Goal: Task Accomplishment & Management: Complete application form

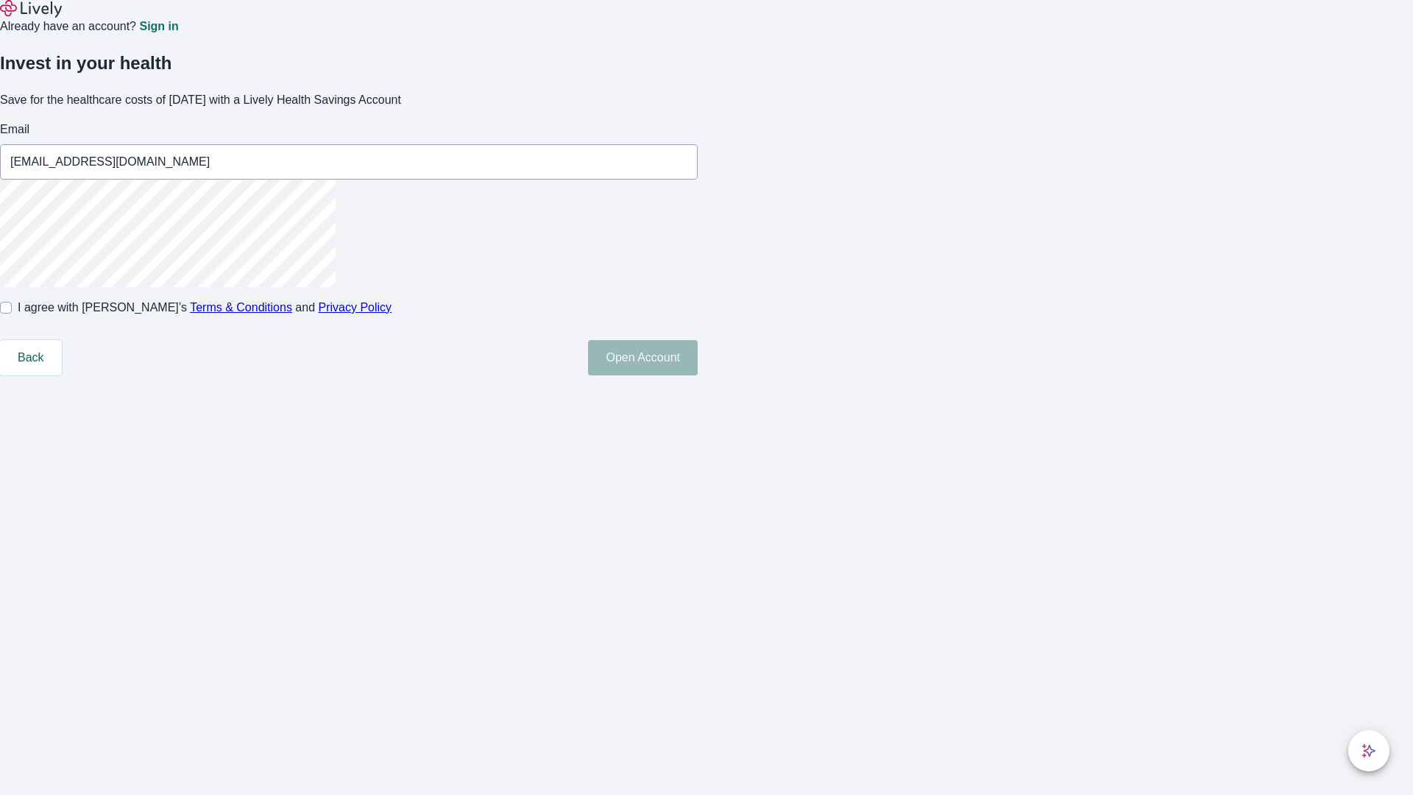
click at [12, 314] on input "I agree with Lively’s Terms & Conditions and Privacy Policy" at bounding box center [6, 308] width 12 height 12
checkbox input "true"
click at [698, 375] on button "Open Account" at bounding box center [643, 357] width 110 height 35
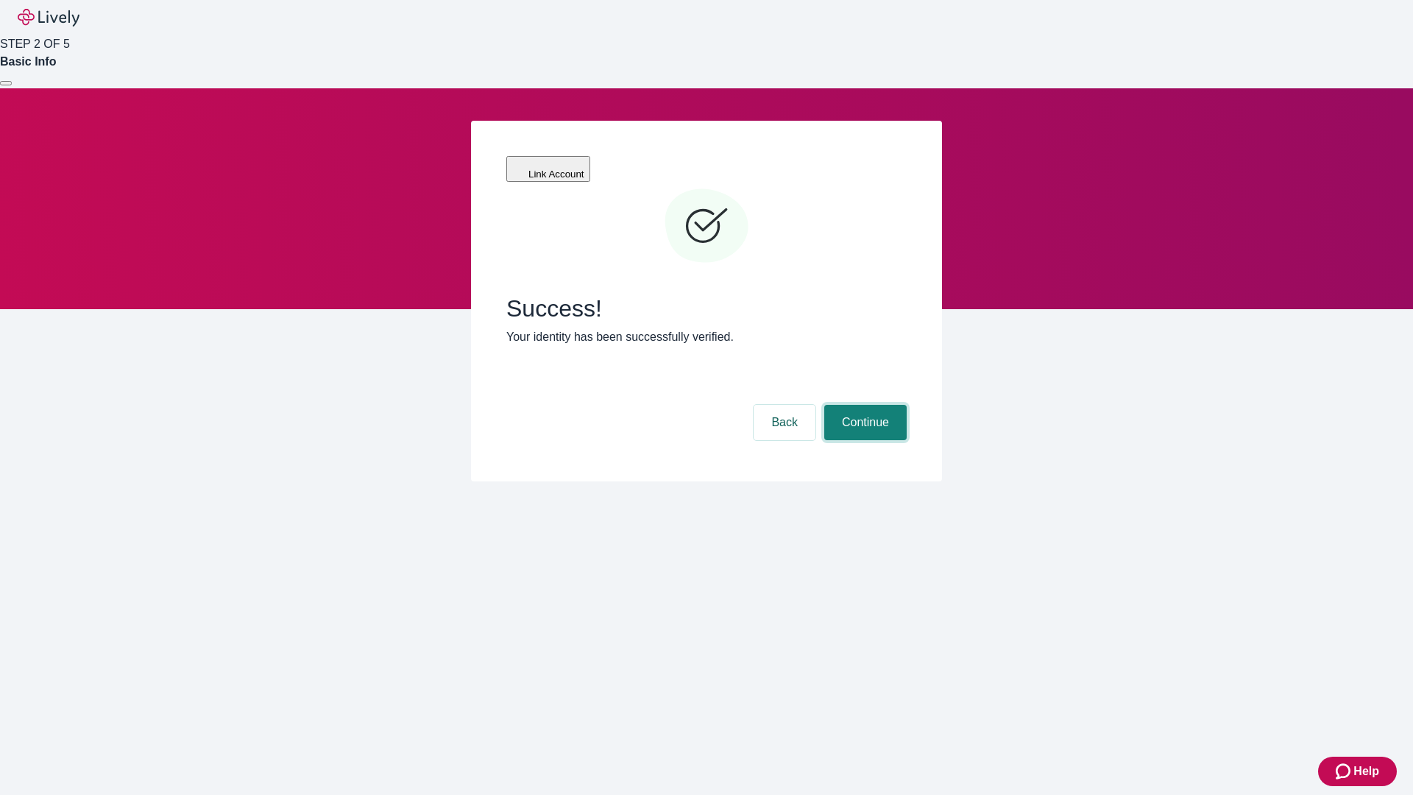
click at [863, 405] on button "Continue" at bounding box center [865, 422] width 82 height 35
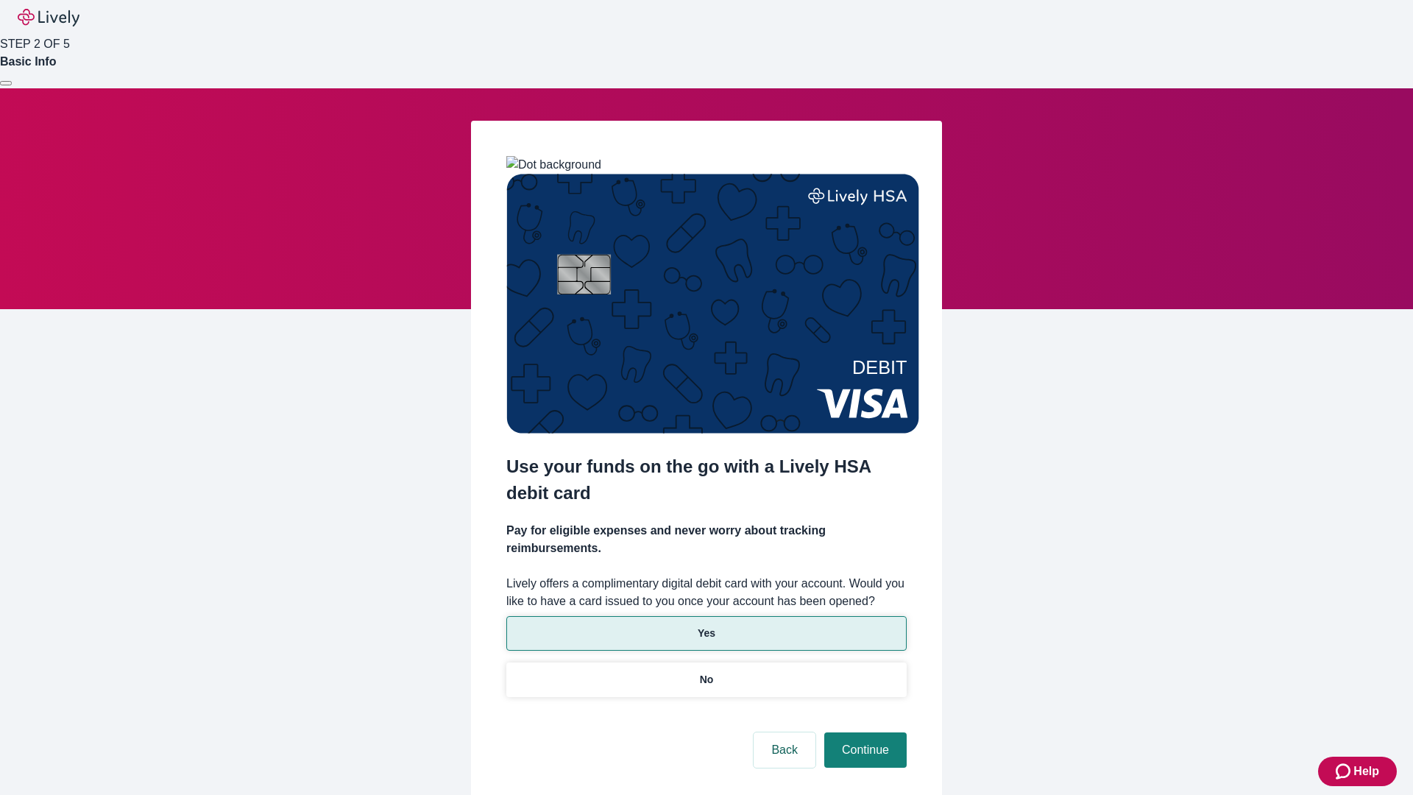
click at [706, 626] on p "Yes" at bounding box center [707, 633] width 18 height 15
click at [863, 732] on button "Continue" at bounding box center [865, 749] width 82 height 35
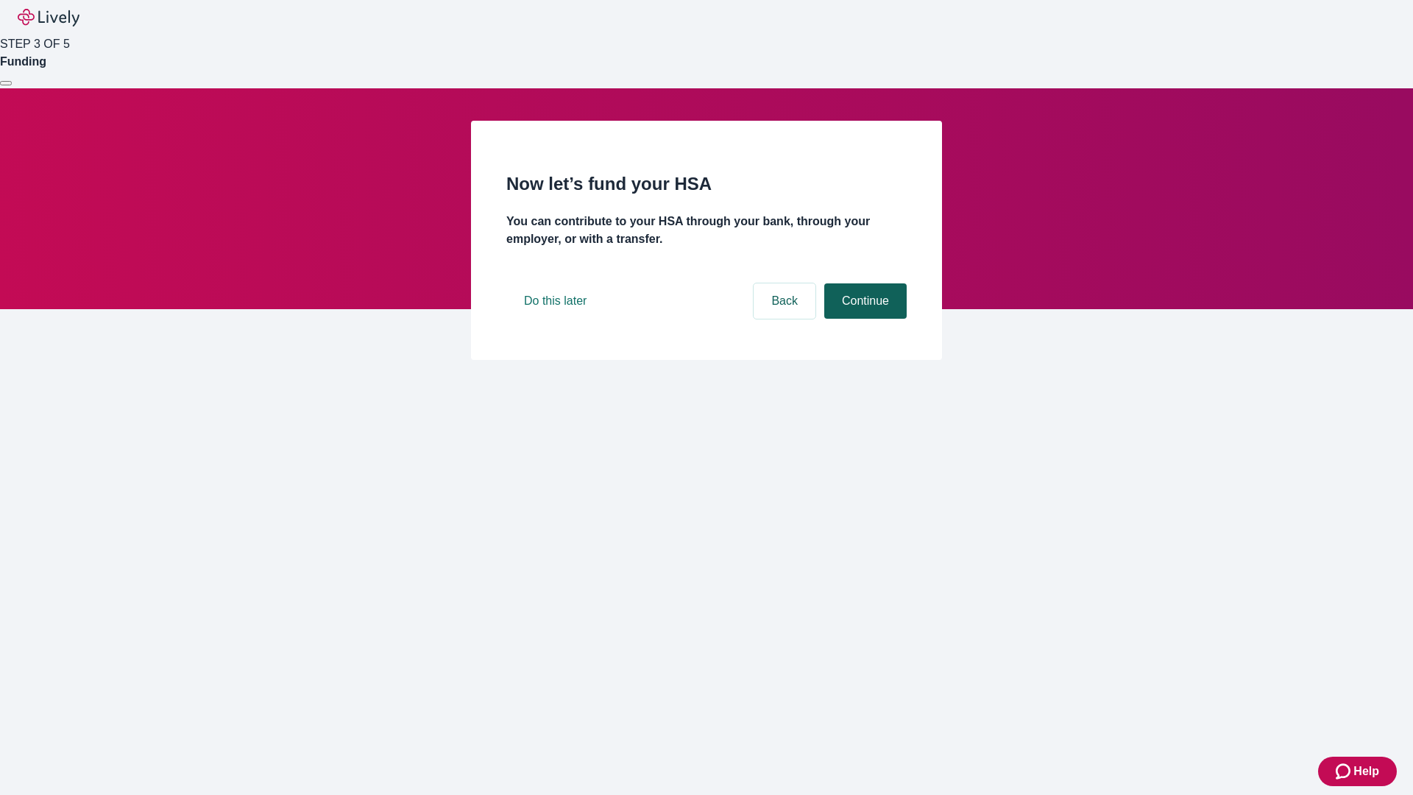
click at [863, 319] on button "Continue" at bounding box center [865, 300] width 82 height 35
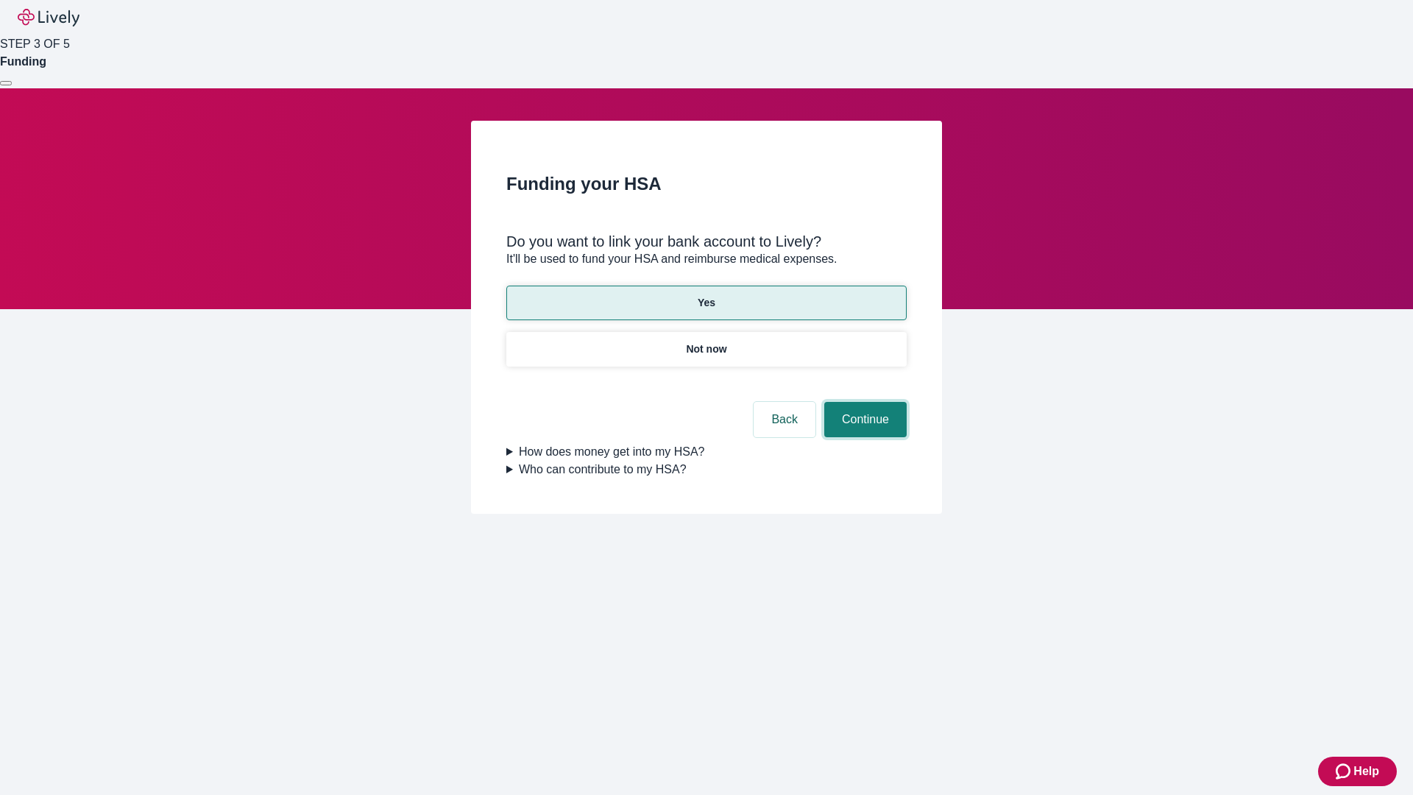
click at [863, 402] on button "Continue" at bounding box center [865, 419] width 82 height 35
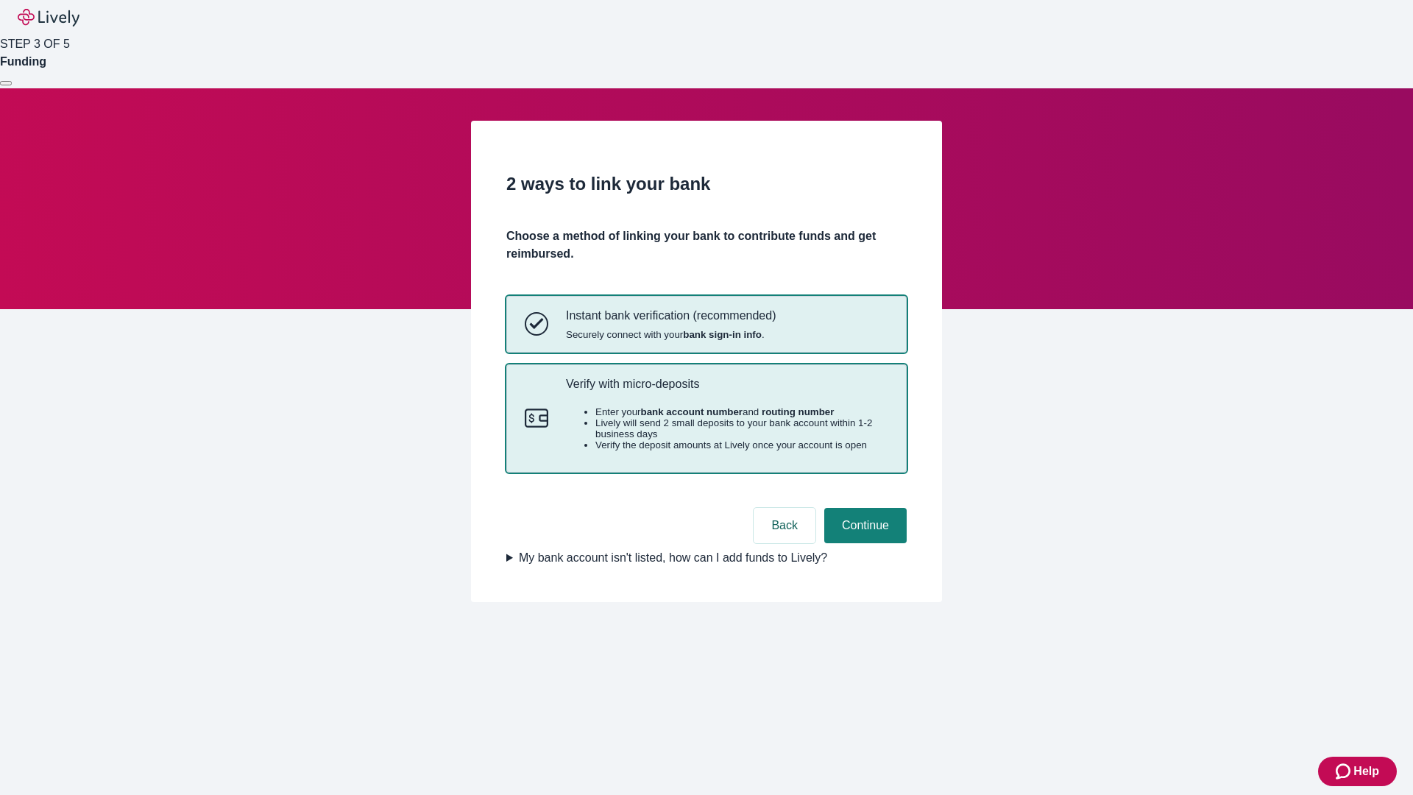
click at [726, 391] on p "Verify with micro-deposits" at bounding box center [727, 384] width 322 height 14
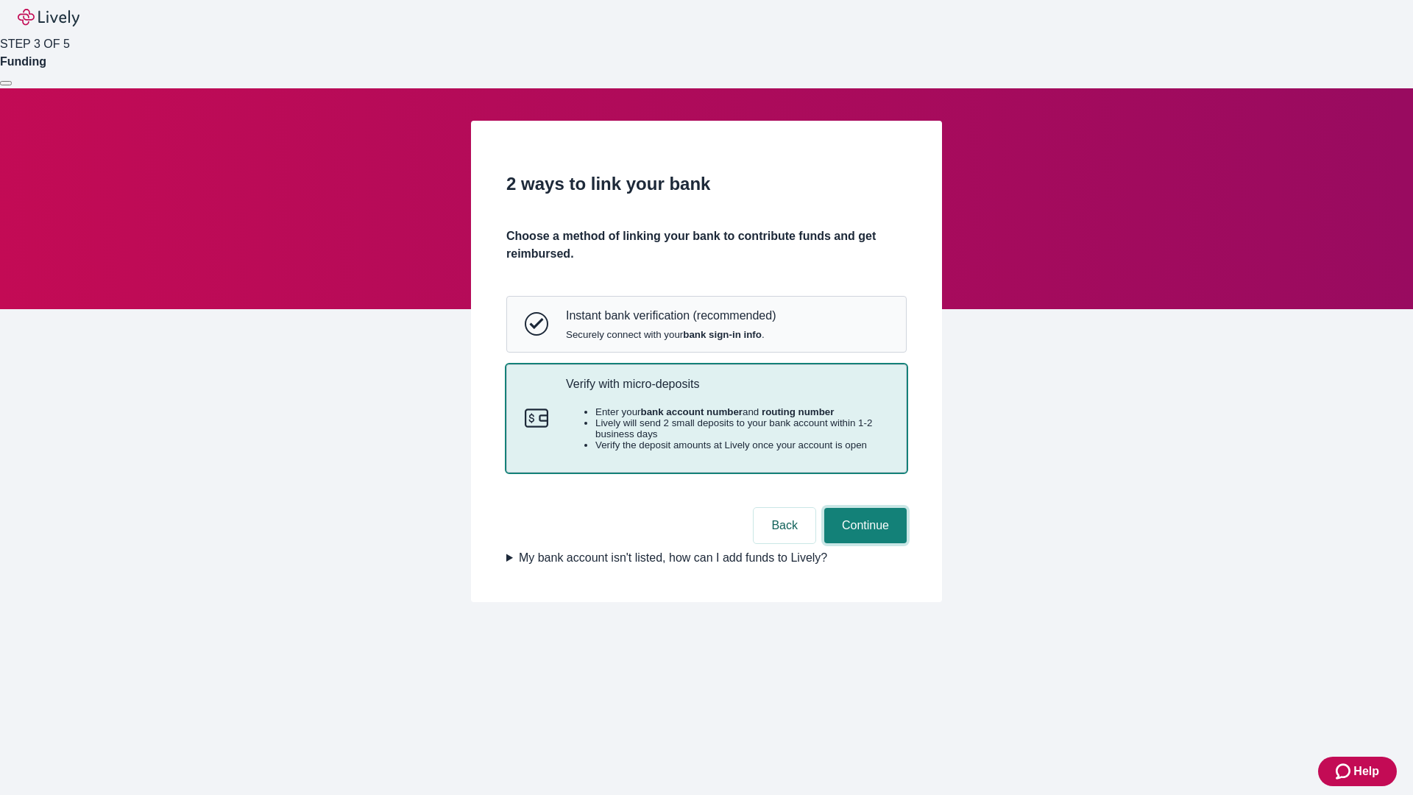
click at [863, 543] on button "Continue" at bounding box center [865, 525] width 82 height 35
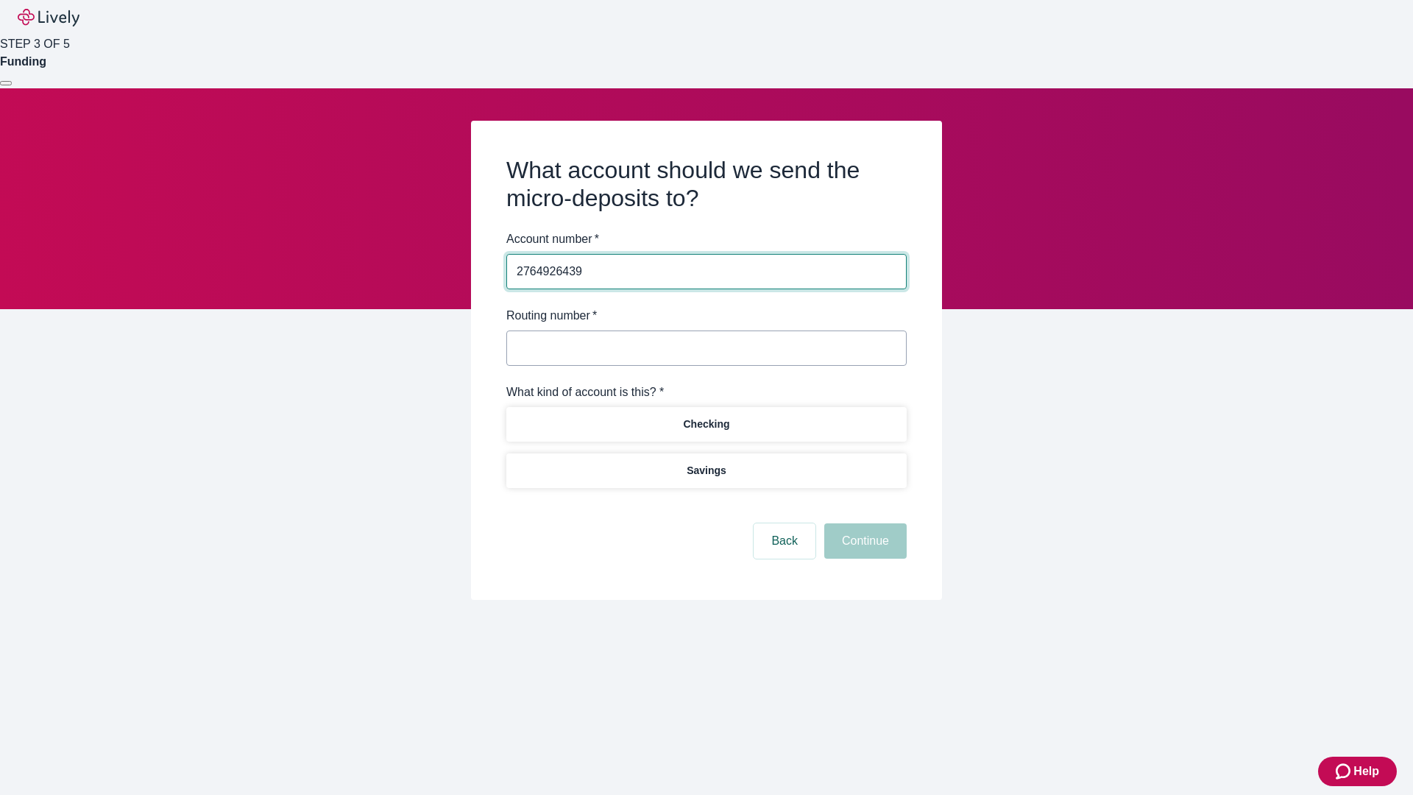
type input "2764926439"
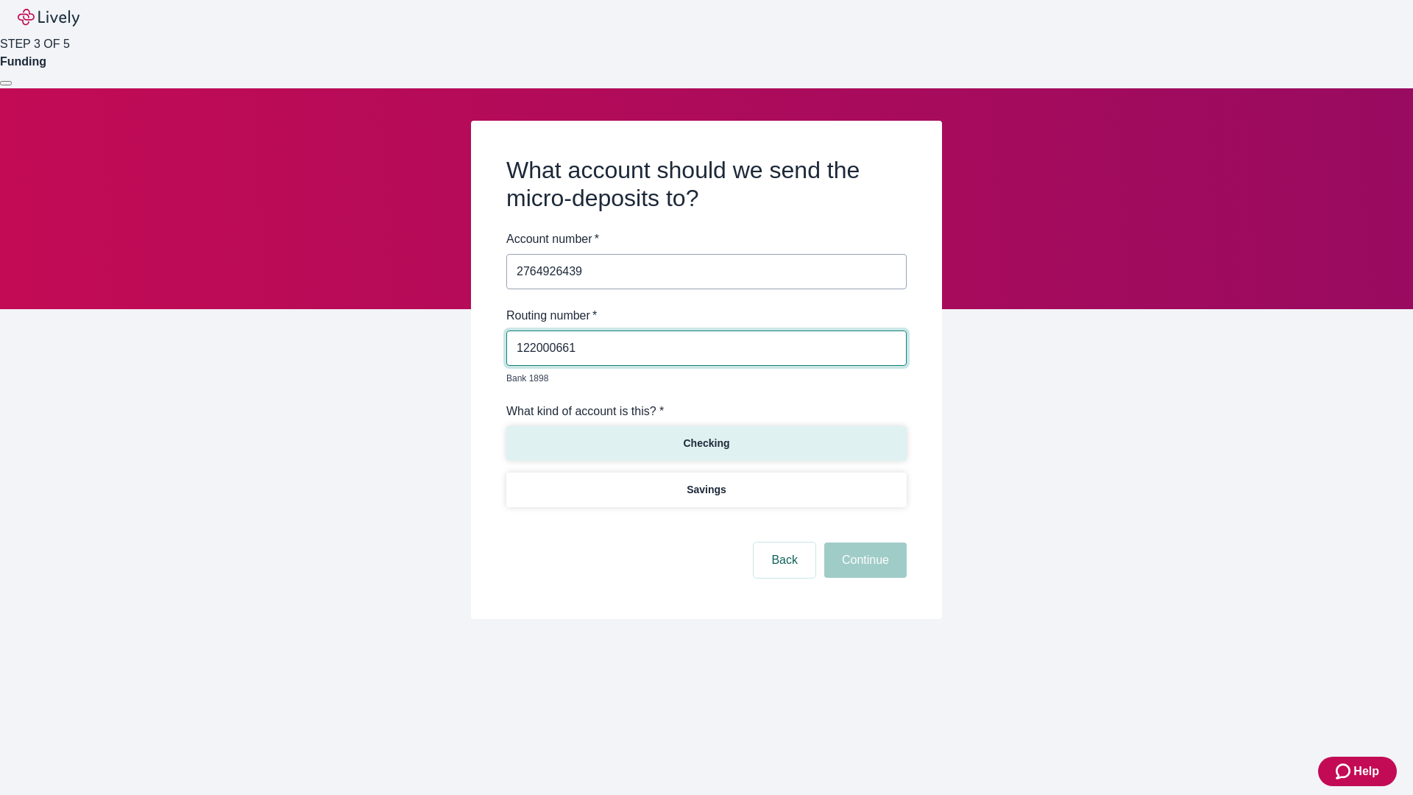
type input "122000661"
click at [706, 436] on p "Checking" at bounding box center [706, 443] width 46 height 15
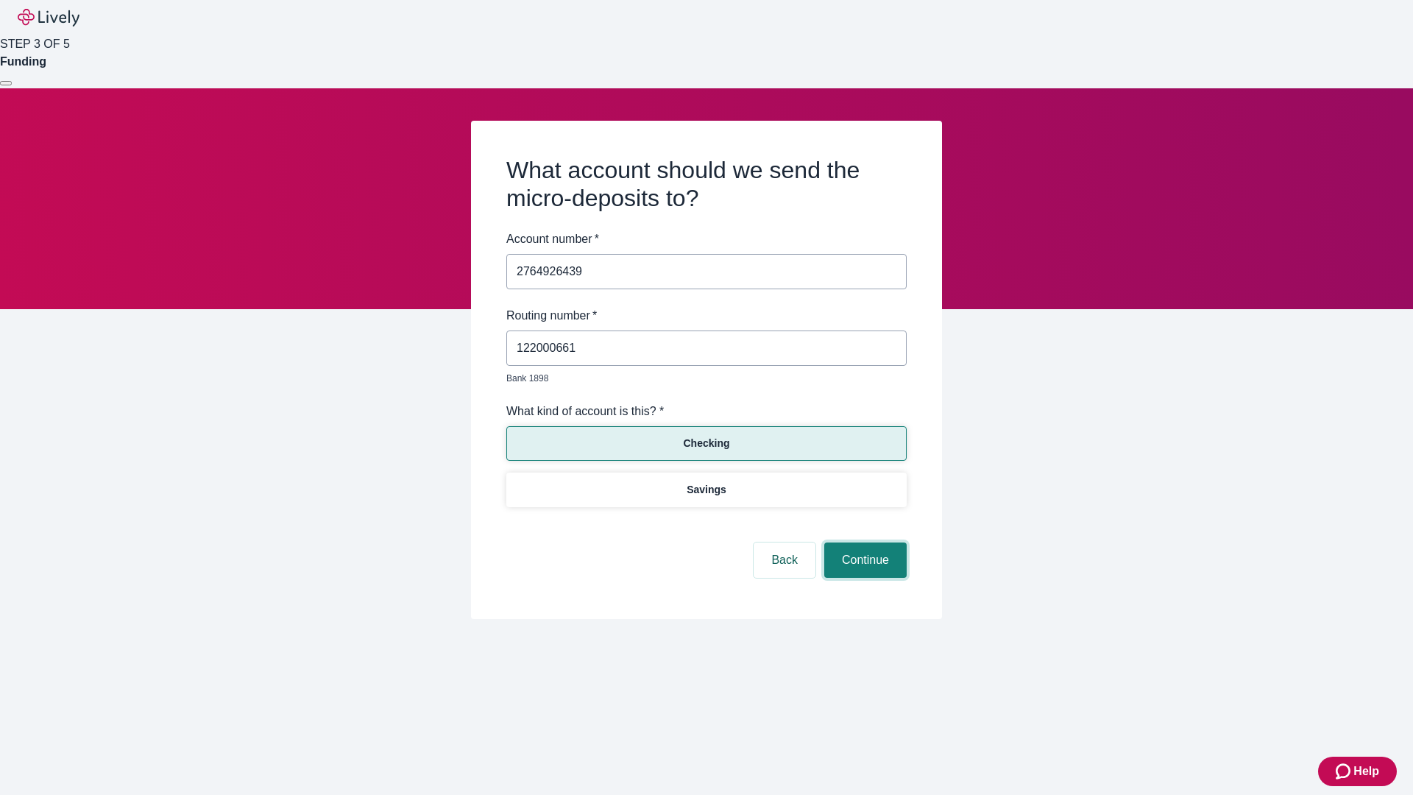
click at [863, 543] on button "Continue" at bounding box center [865, 559] width 82 height 35
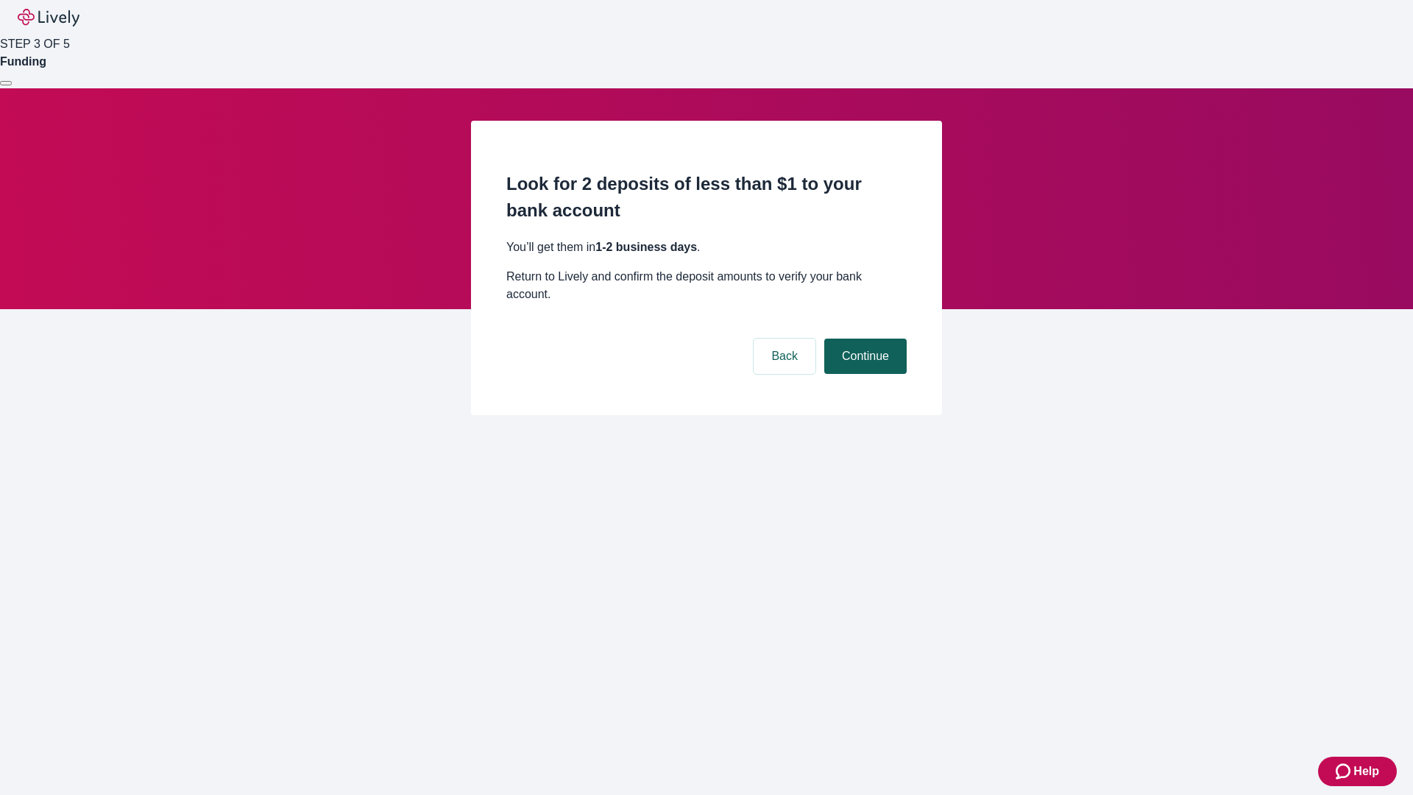
click at [863, 339] on button "Continue" at bounding box center [865, 356] width 82 height 35
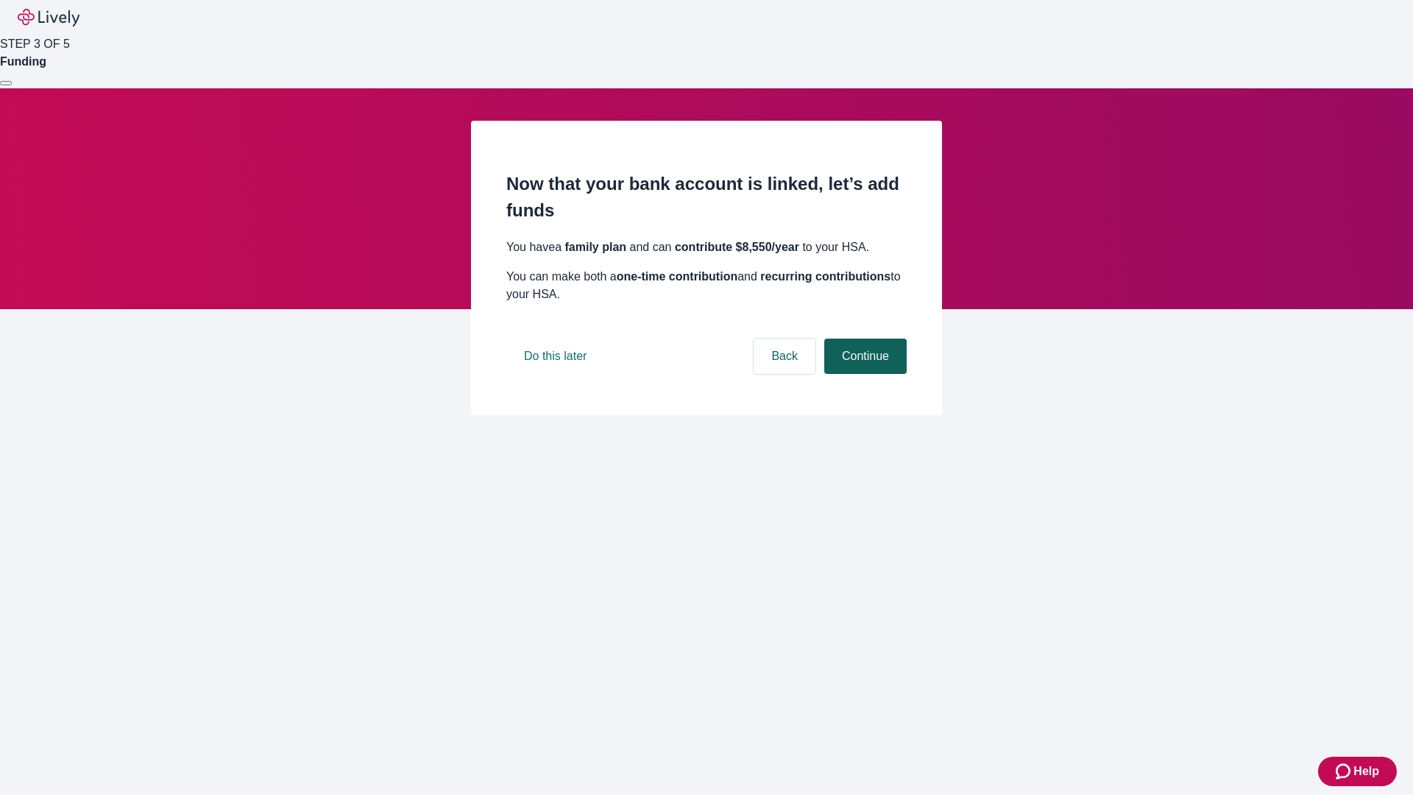
click at [863, 374] on button "Continue" at bounding box center [865, 356] width 82 height 35
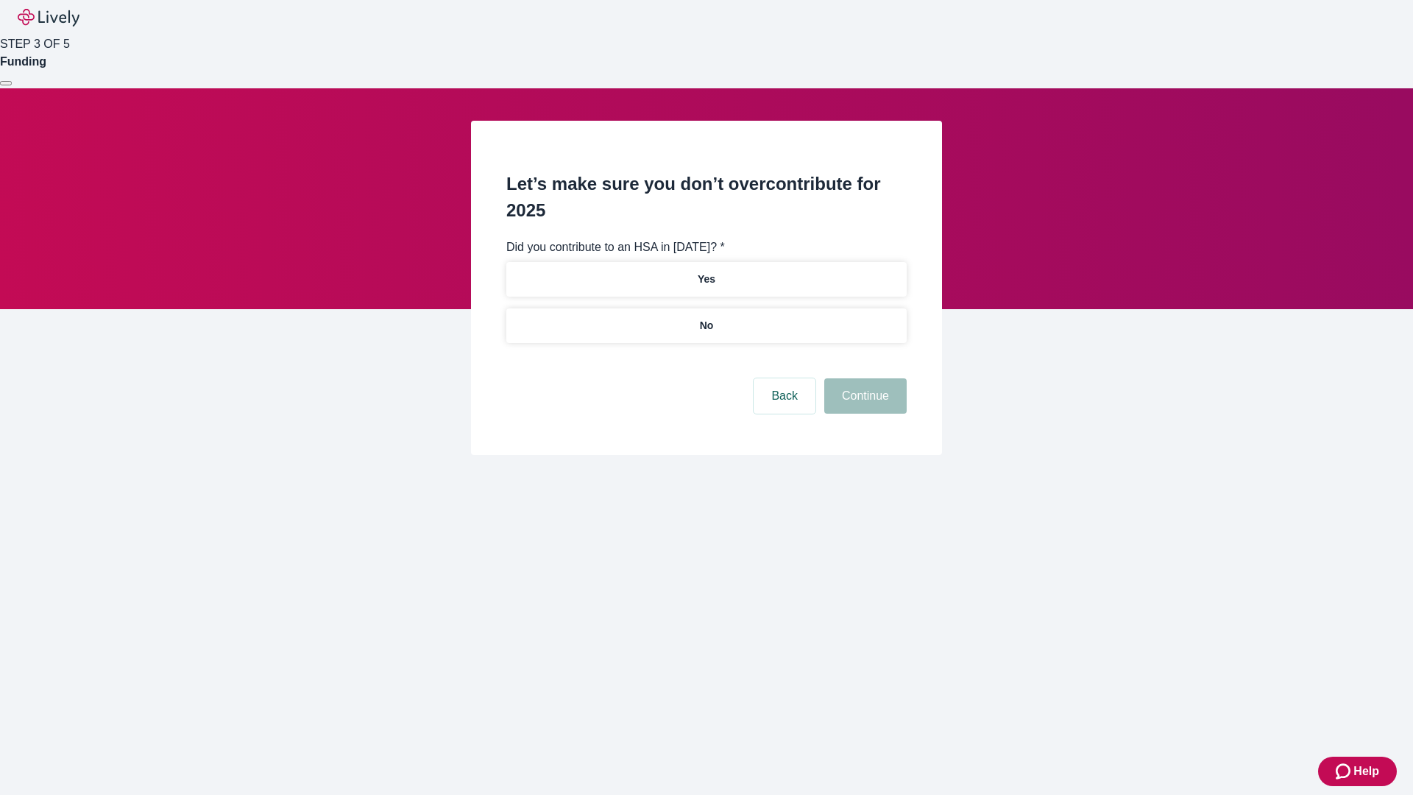
click at [706, 318] on p "No" at bounding box center [707, 325] width 14 height 15
click at [863, 378] on button "Continue" at bounding box center [865, 395] width 82 height 35
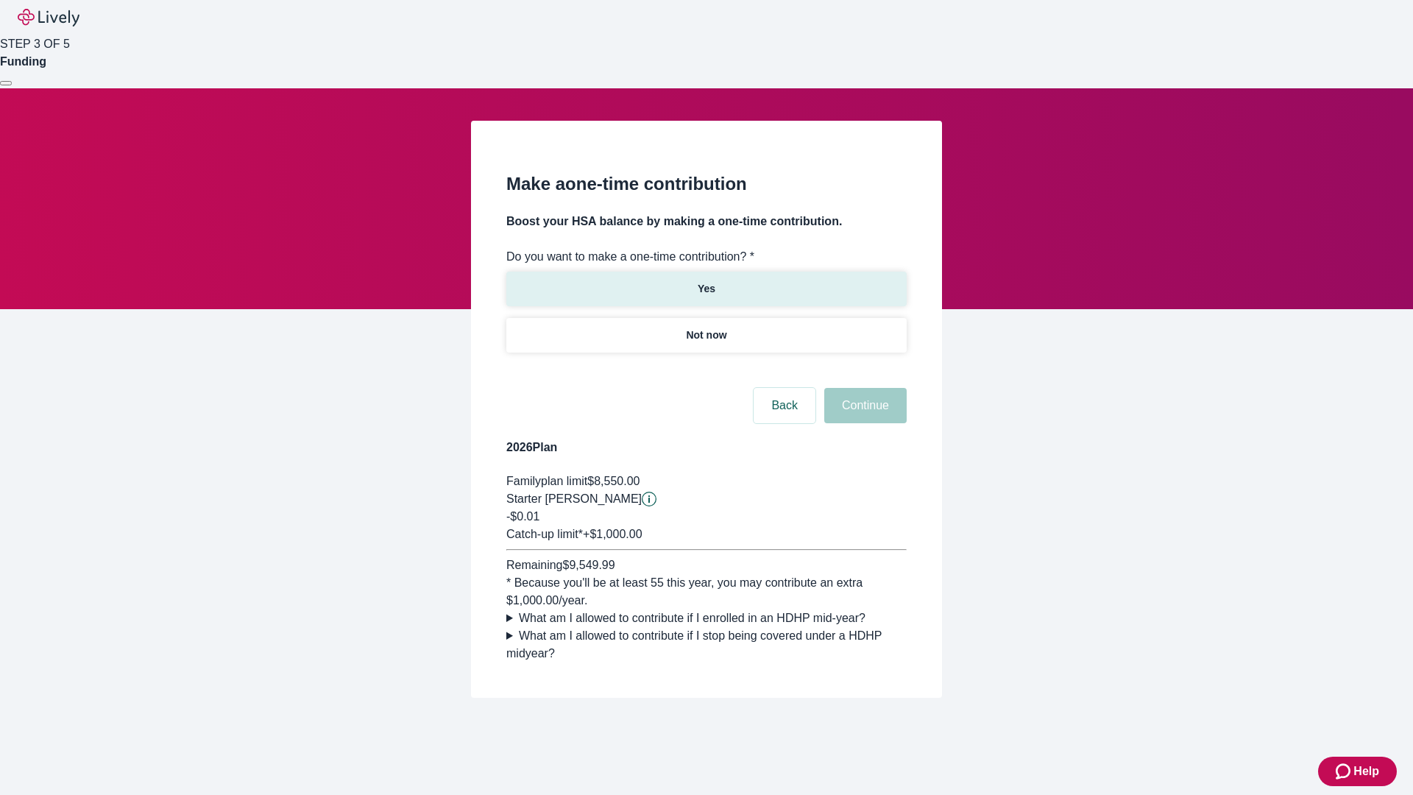
click at [706, 281] on p "Yes" at bounding box center [707, 288] width 18 height 15
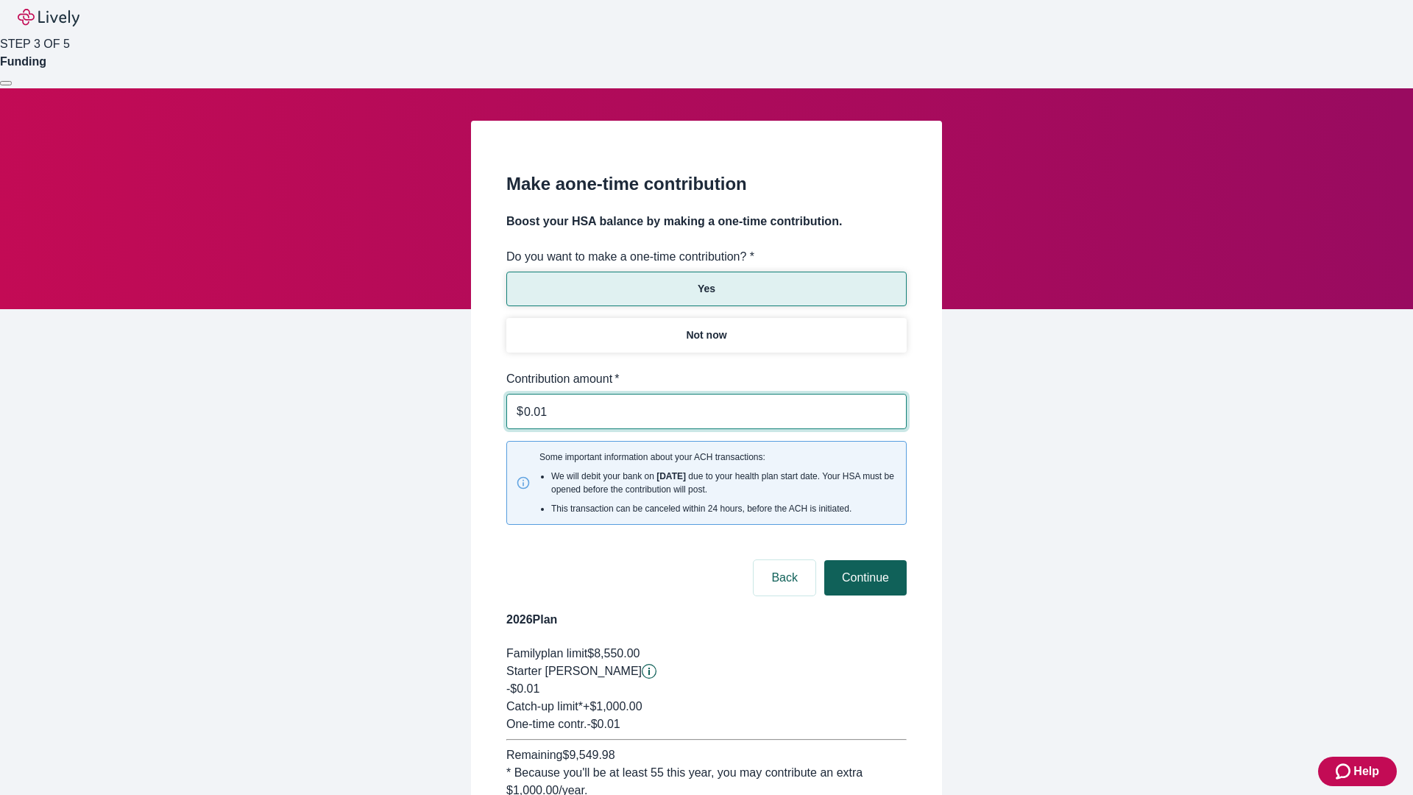
type input "0.01"
click at [863, 560] on button "Continue" at bounding box center [865, 577] width 82 height 35
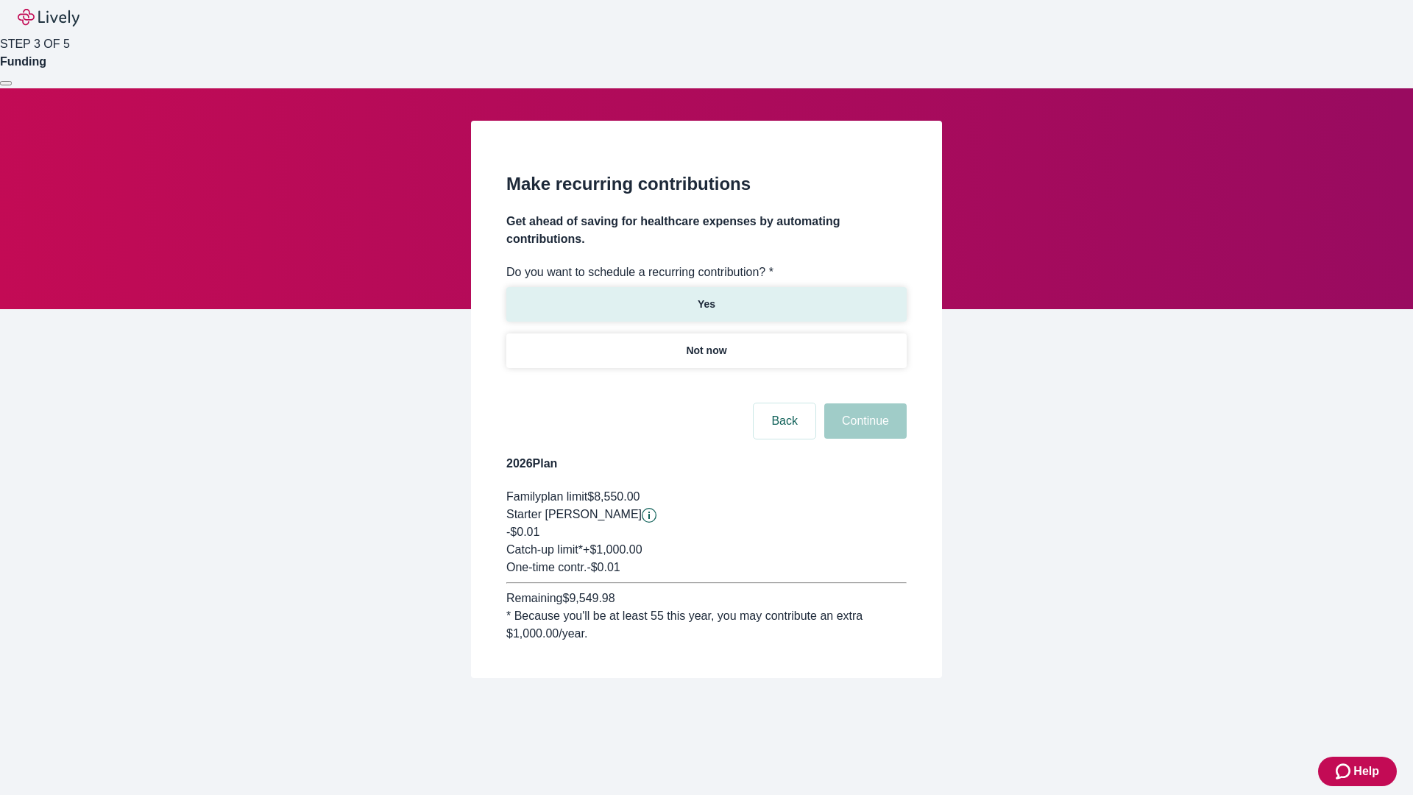
click at [706, 297] on p "Yes" at bounding box center [707, 304] width 18 height 15
click at [706, 386] on body "Help STEP 3 OF 5 Funding Make recurring contributions Get ahead of saving for h…" at bounding box center [706, 374] width 1413 height 748
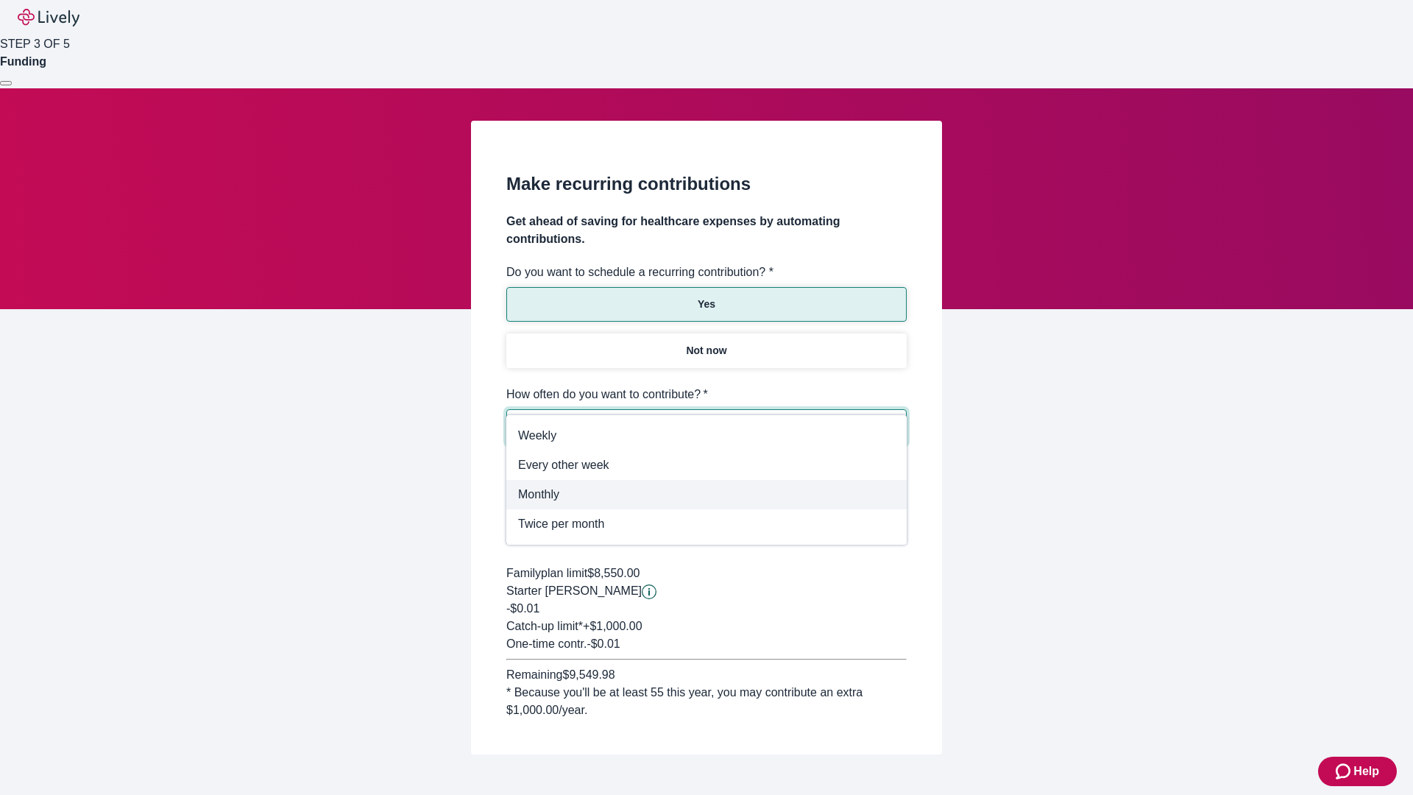
click at [706, 495] on span "Monthly" at bounding box center [706, 495] width 377 height 18
type input "Monthly"
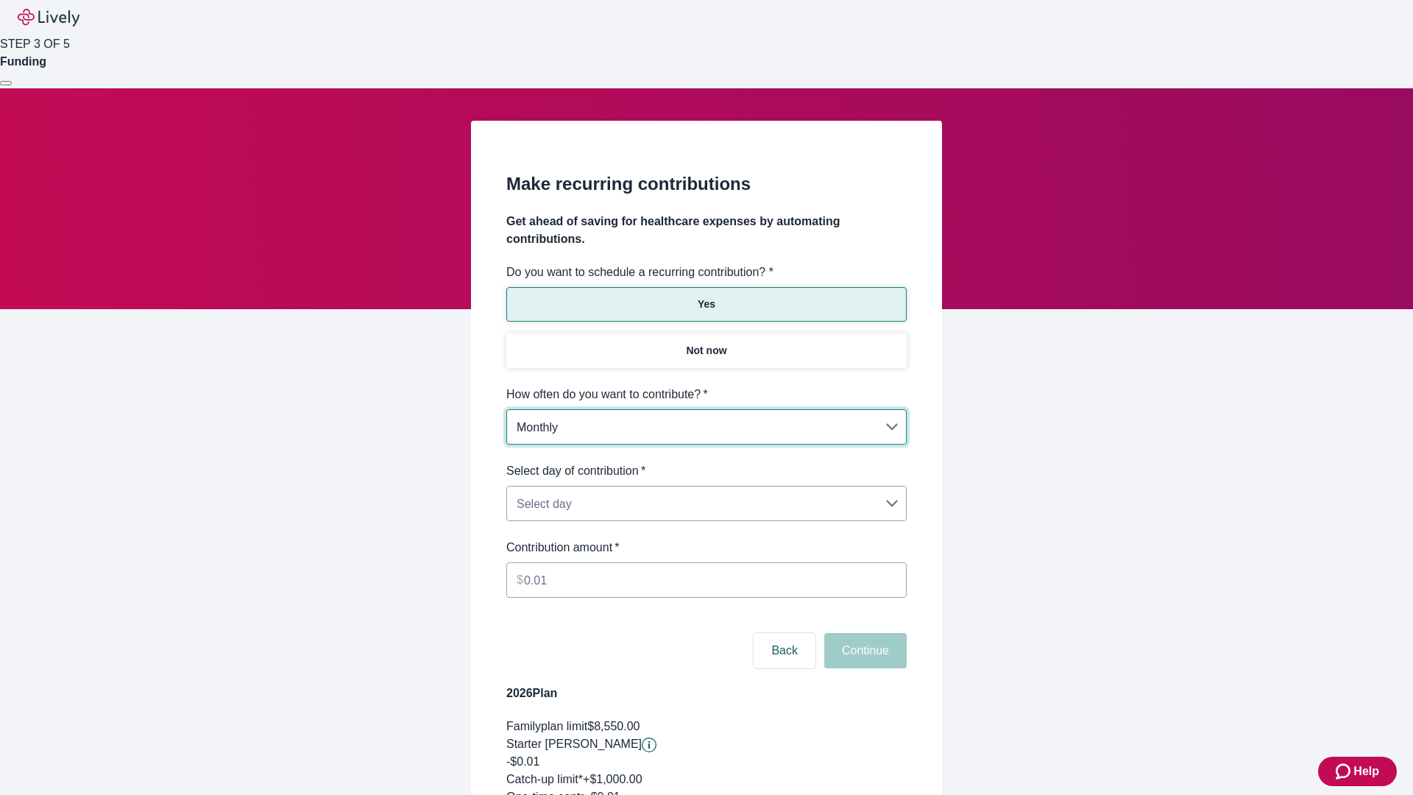
click at [706, 462] on body "Help STEP 3 OF 5 Funding Make recurring contributions Get ahead of saving for h…" at bounding box center [706, 489] width 1413 height 978
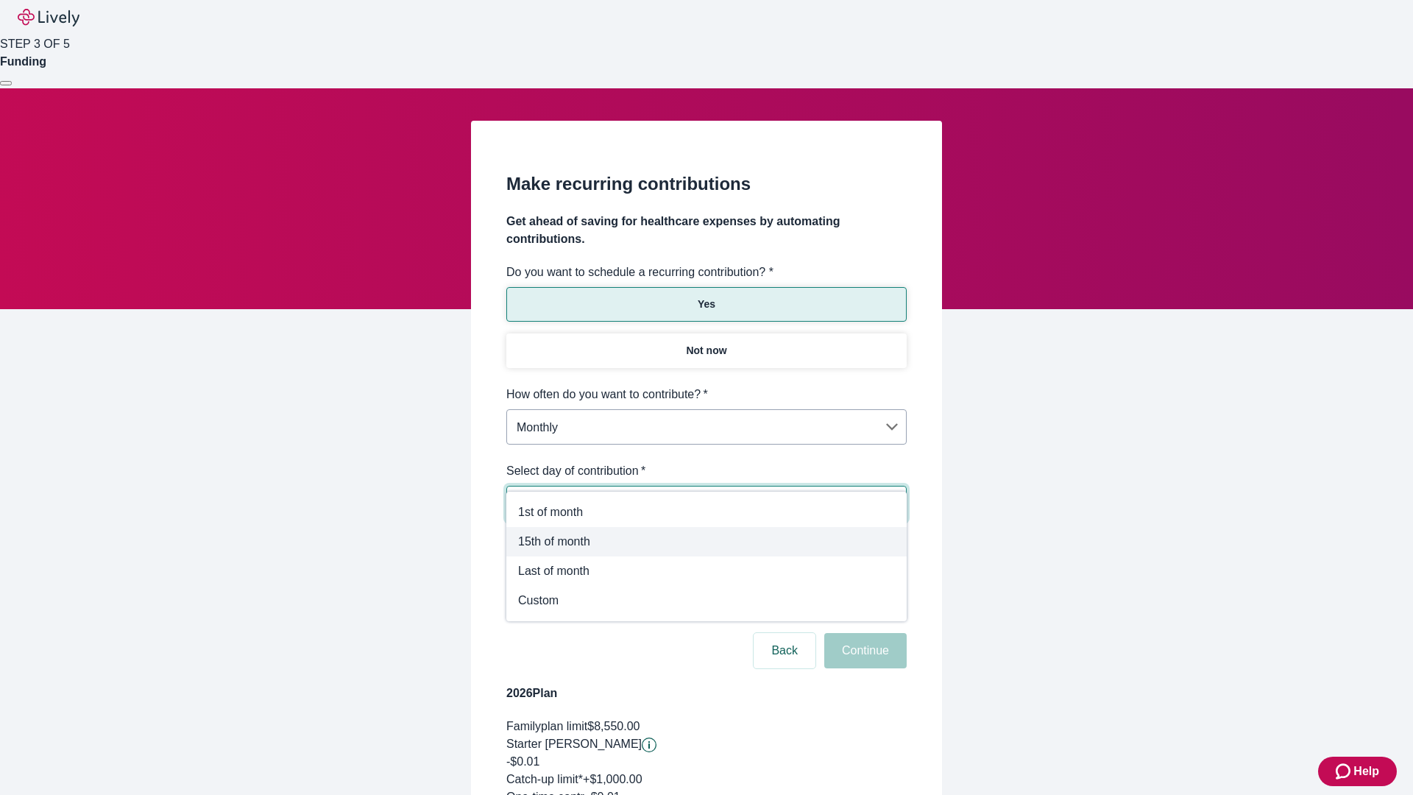
click at [706, 542] on span "15th of month" at bounding box center [706, 542] width 377 height 18
type input "Monthly15th"
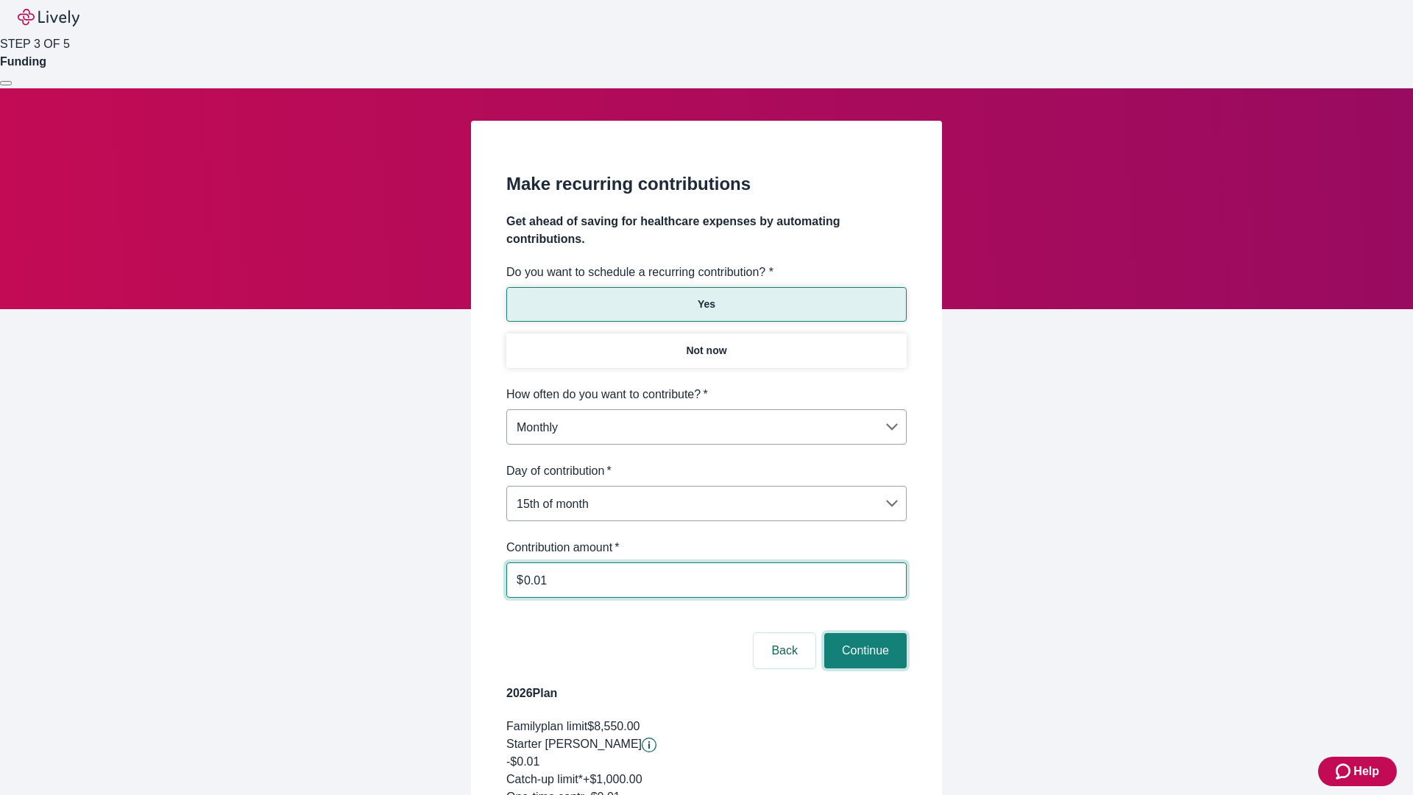
click at [863, 633] on button "Continue" at bounding box center [865, 650] width 82 height 35
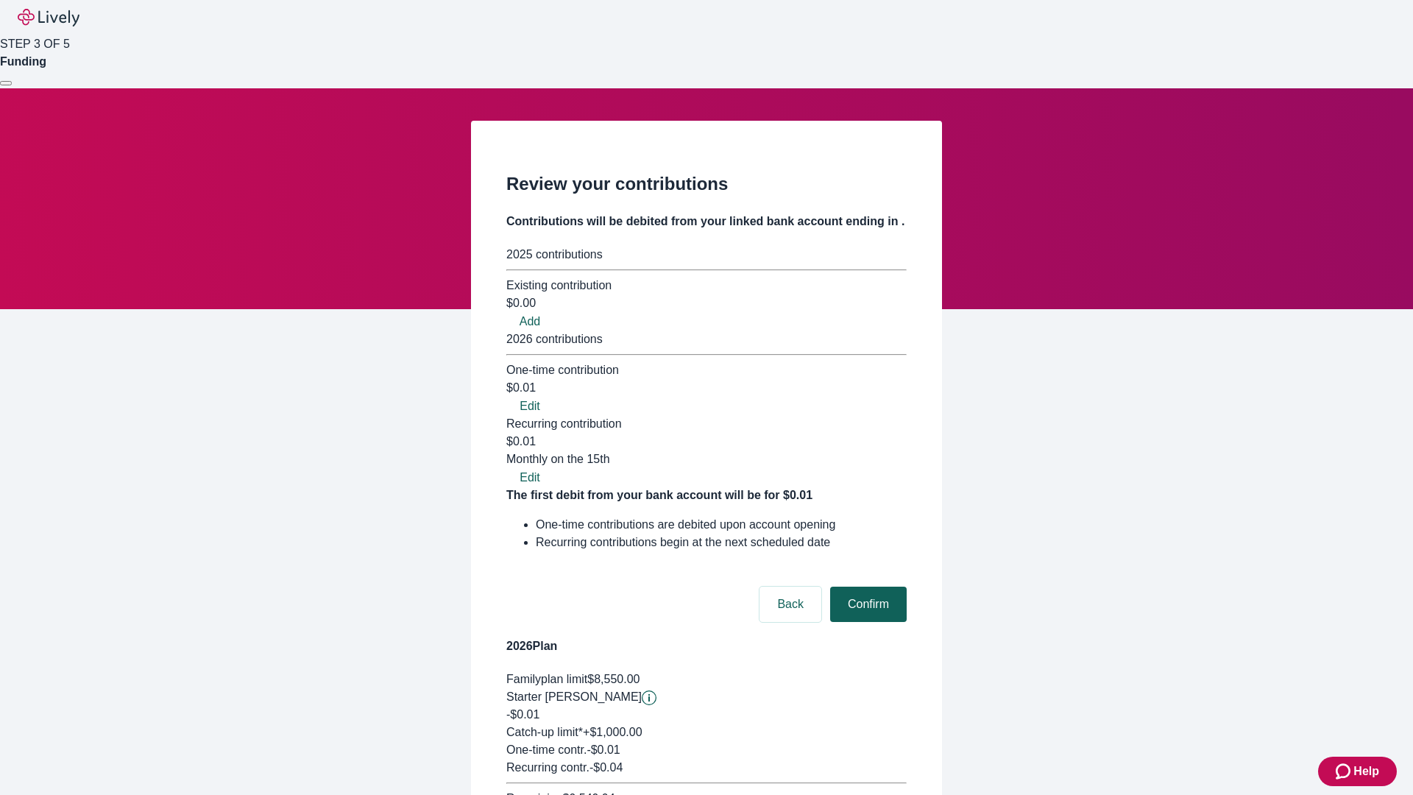
click at [866, 587] on button "Confirm" at bounding box center [868, 604] width 77 height 35
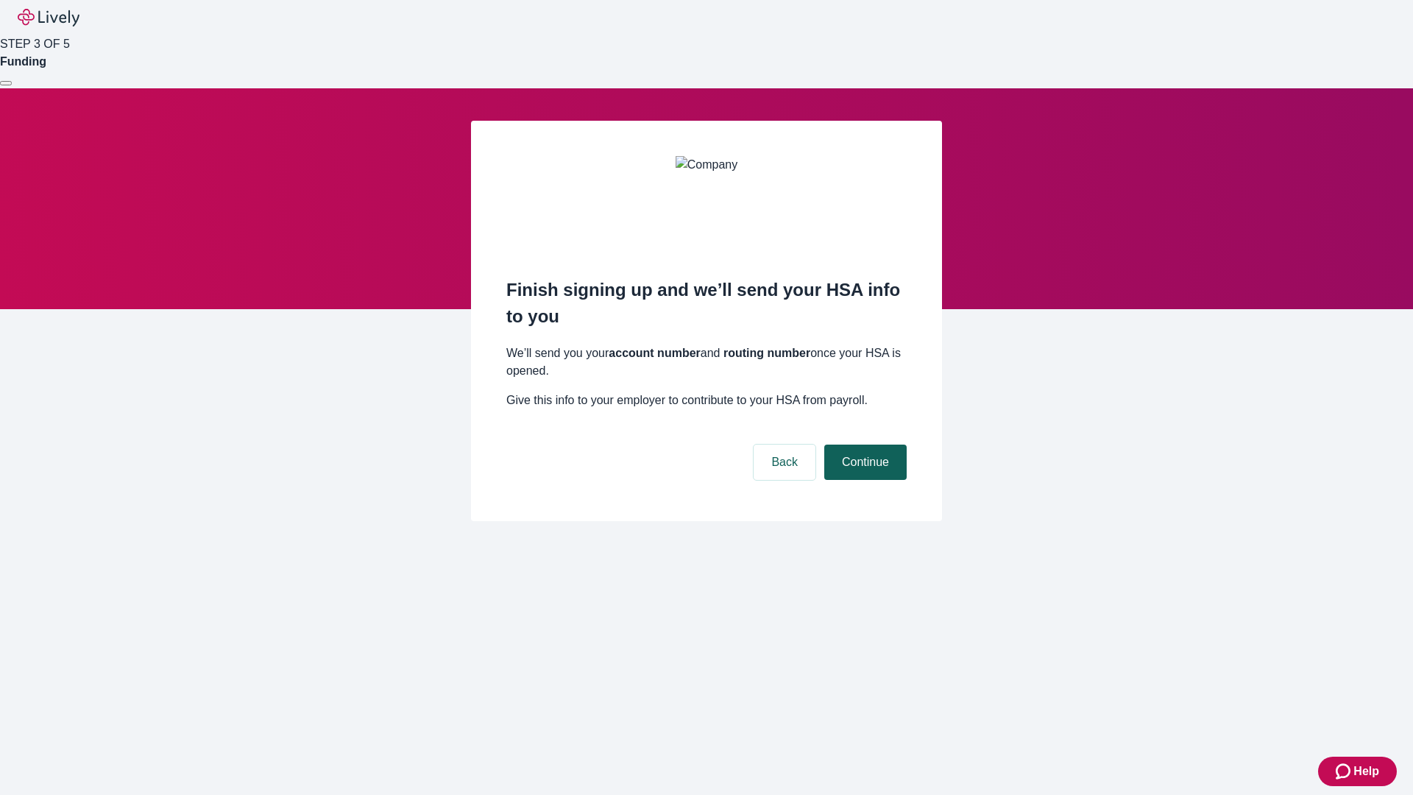
click at [863, 445] on button "Continue" at bounding box center [865, 462] width 82 height 35
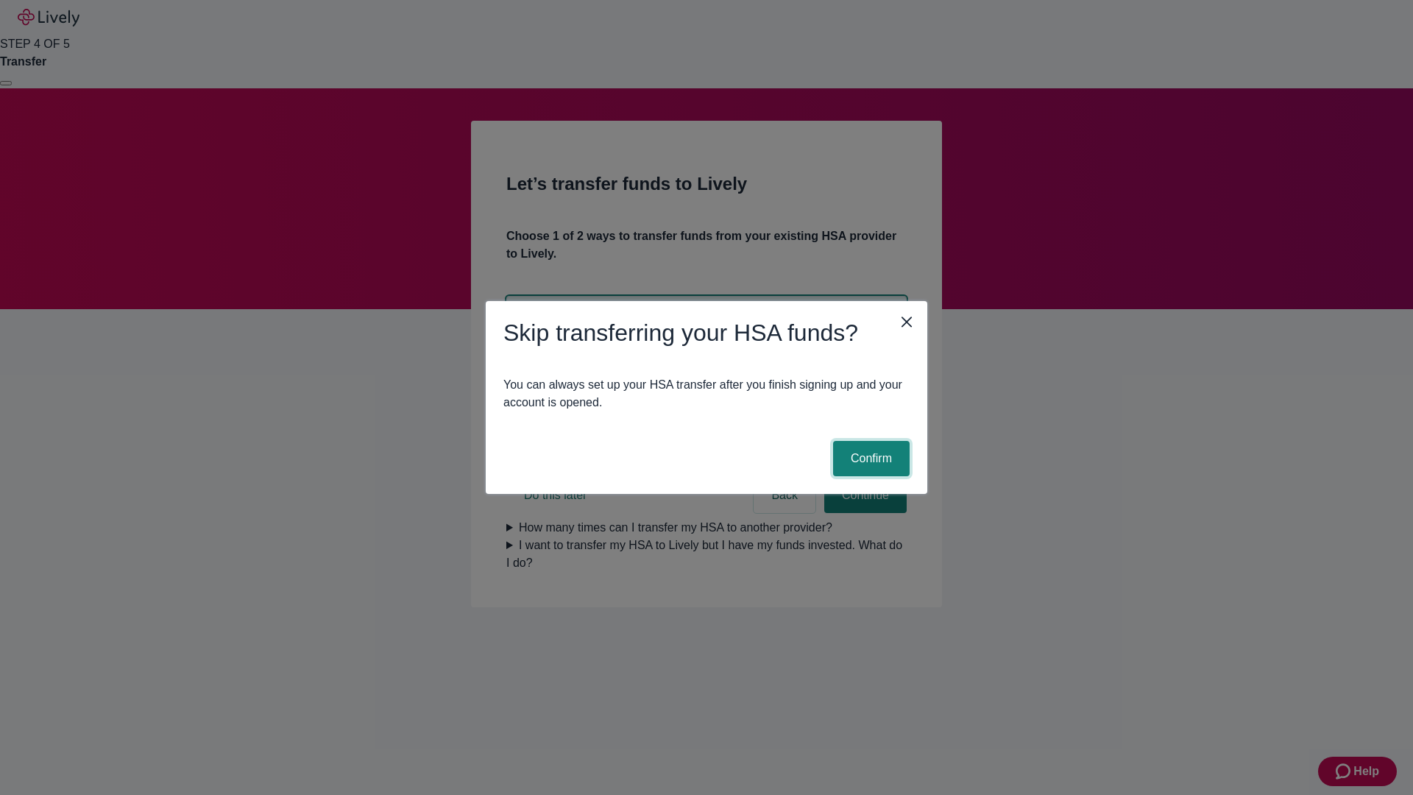
click at [869, 458] on button "Confirm" at bounding box center [871, 458] width 77 height 35
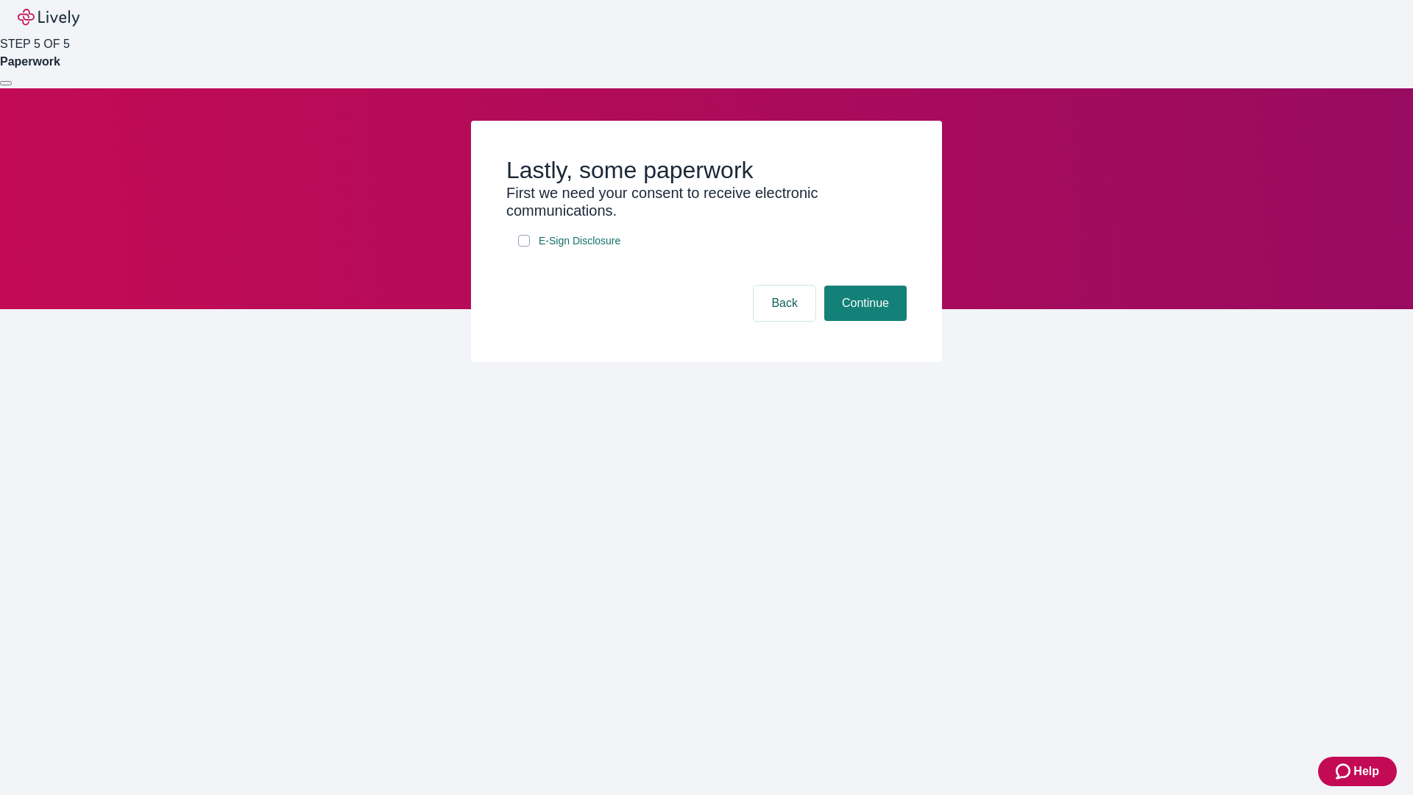
click at [524, 247] on input "E-Sign Disclosure" at bounding box center [524, 241] width 12 height 12
checkbox input "true"
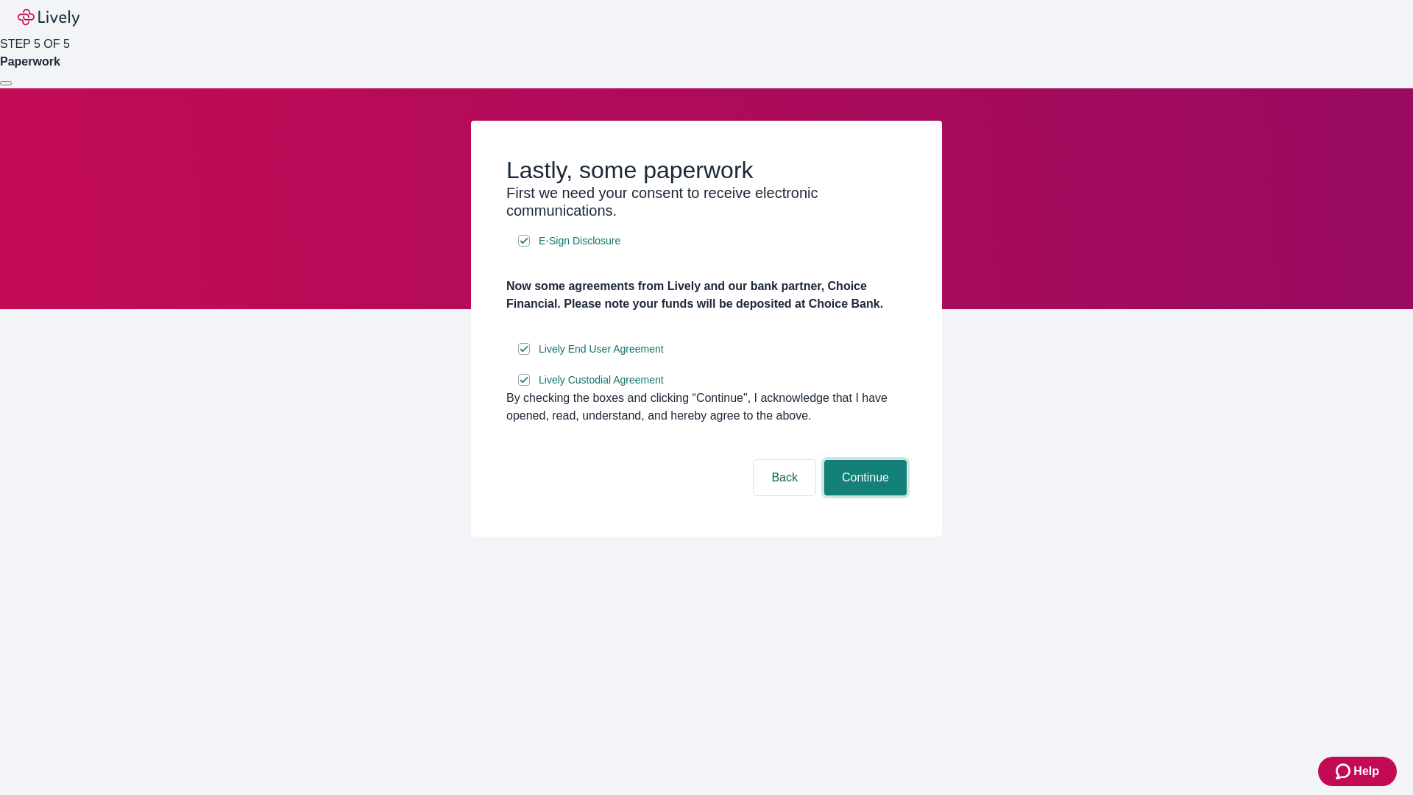
click at [863, 495] on button "Continue" at bounding box center [865, 477] width 82 height 35
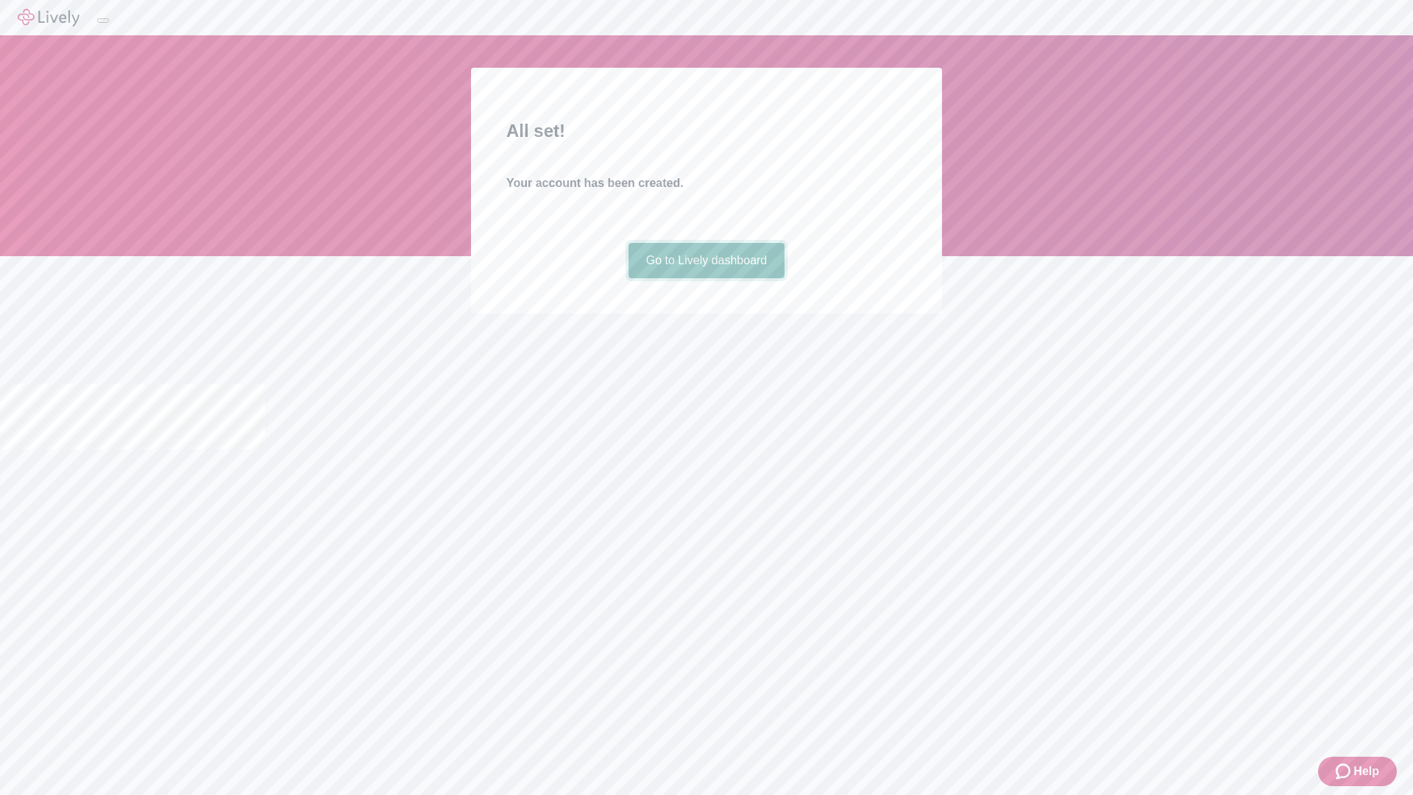
click at [706, 278] on link "Go to Lively dashboard" at bounding box center [706, 260] width 157 height 35
